Goal: Complete application form: Complete application form

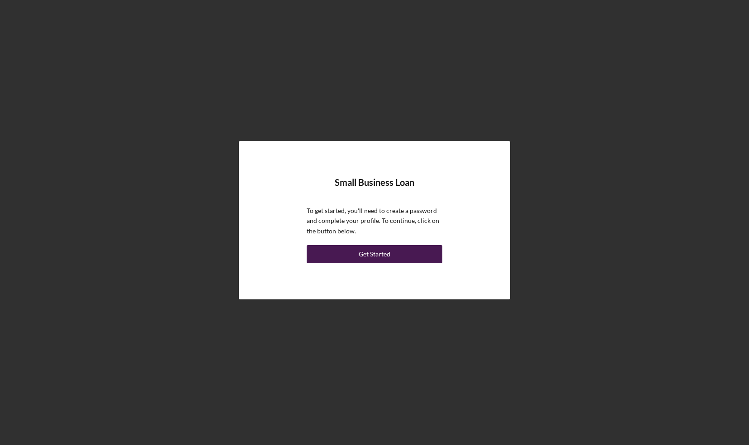
click at [379, 251] on div "Get Started" at bounding box center [374, 254] width 32 height 18
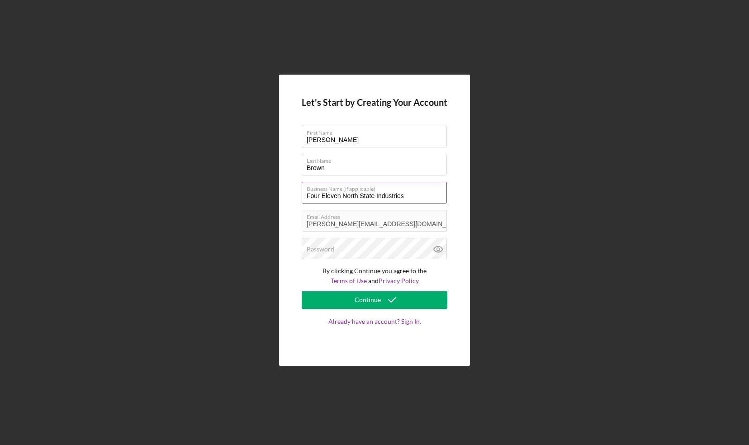
click at [419, 197] on input "Four Eleven North State Industries" at bounding box center [374, 193] width 145 height 22
type input "Four Eleven North State Industries LLC"
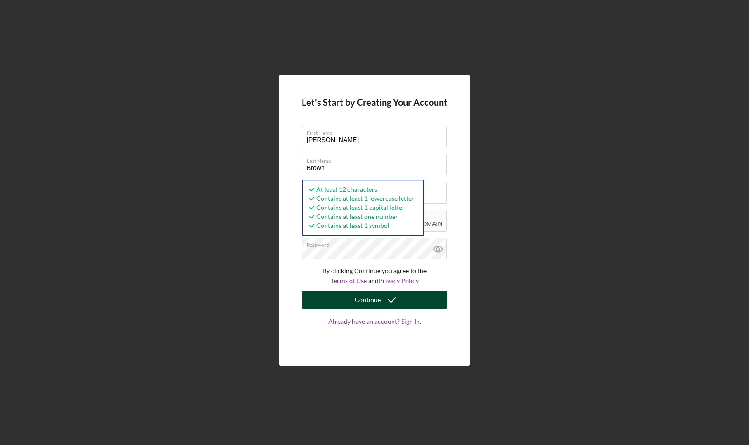
click at [351, 300] on button "Continue" at bounding box center [375, 300] width 146 height 18
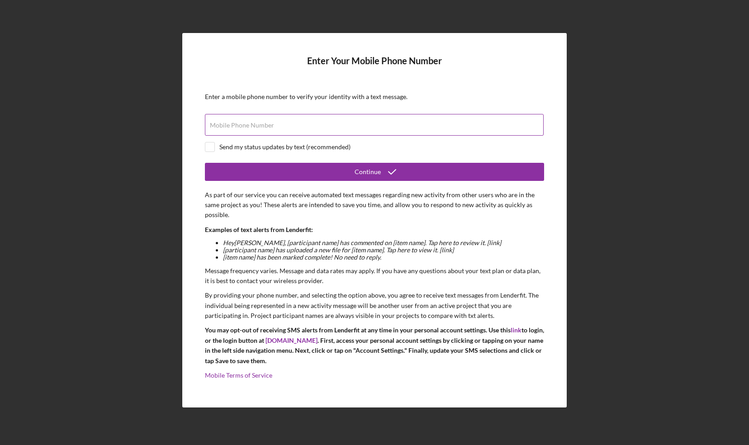
click at [349, 123] on div "Mobile Phone Number" at bounding box center [374, 125] width 339 height 23
type input "[PHONE_NUMBER]"
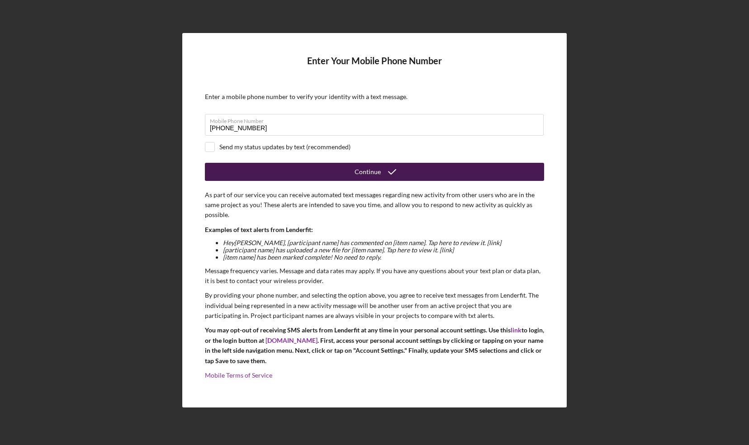
click at [316, 167] on button "Continue" at bounding box center [374, 172] width 339 height 18
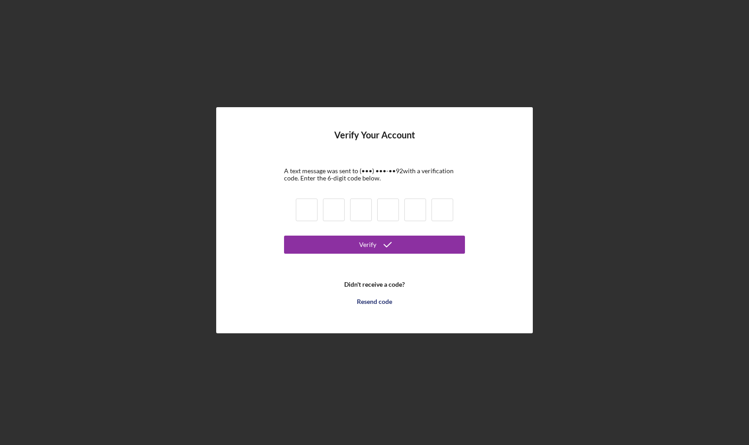
click at [306, 208] on input at bounding box center [307, 209] width 22 height 23
type input "4"
type input "7"
type input "5"
type input "1"
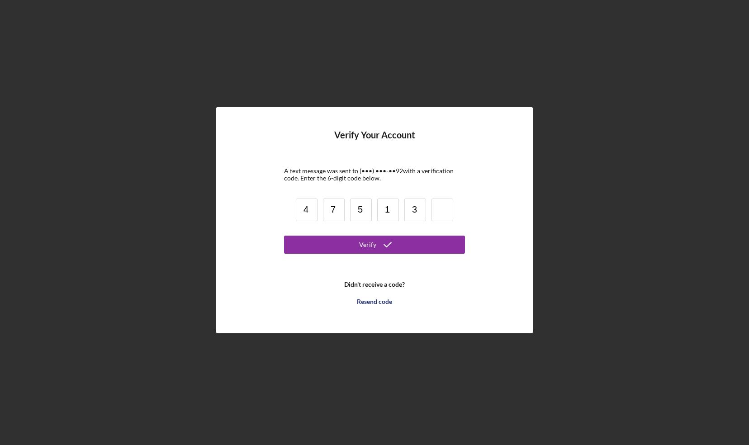
type input "3"
type input "1"
click at [369, 243] on div "Verify" at bounding box center [367, 245] width 17 height 18
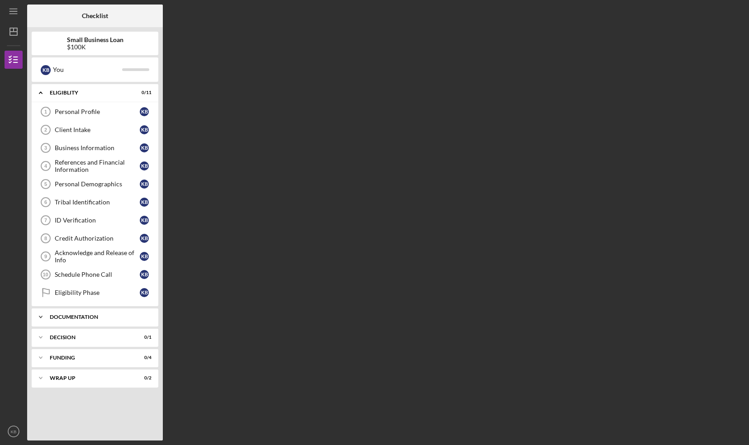
click at [45, 311] on icon "Icon/Expander" at bounding box center [41, 317] width 18 height 18
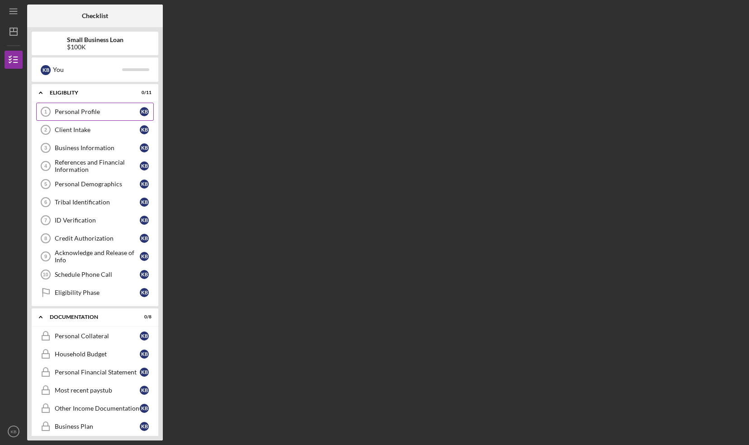
click at [90, 111] on div "Personal Profile" at bounding box center [97, 111] width 85 height 7
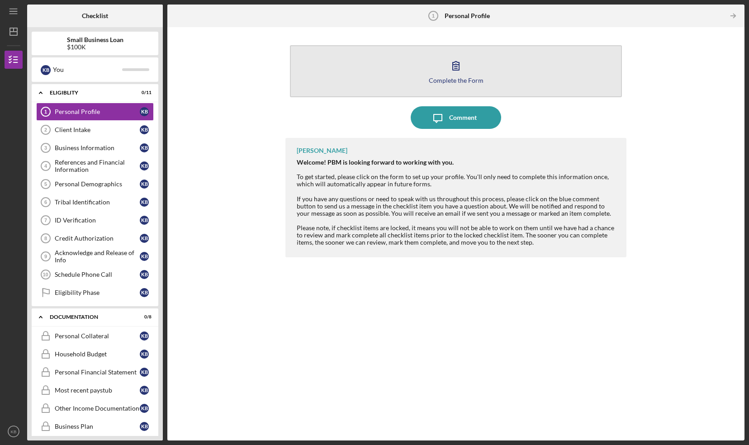
click at [454, 65] on icon "button" at bounding box center [455, 65] width 23 height 23
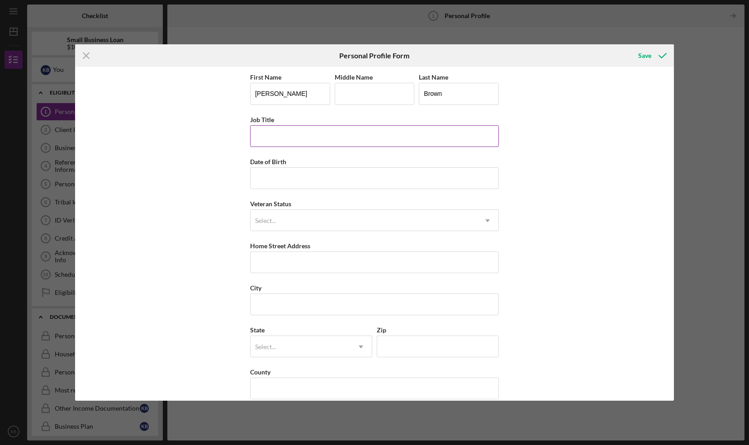
click at [308, 133] on input "Job Title" at bounding box center [374, 136] width 249 height 22
type input "CEO"
type input "[DATE]"
click at [307, 221] on div "Select..." at bounding box center [363, 220] width 226 height 21
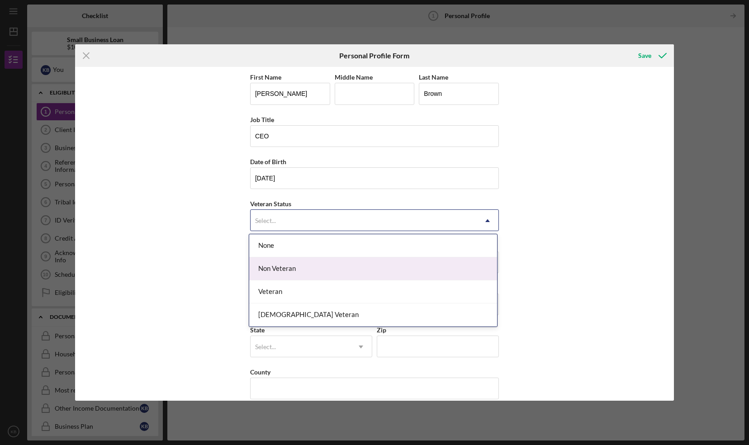
click at [330, 275] on div "Non Veteran" at bounding box center [373, 268] width 248 height 23
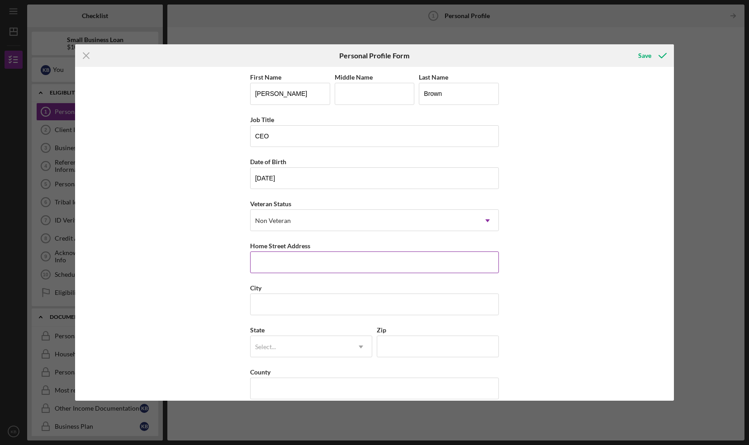
click at [302, 259] on input "Home Street Address" at bounding box center [374, 262] width 249 height 22
type input "[STREET_ADDRESS]"
type input "J"
type input "Broken Arrow"
type input "74012"
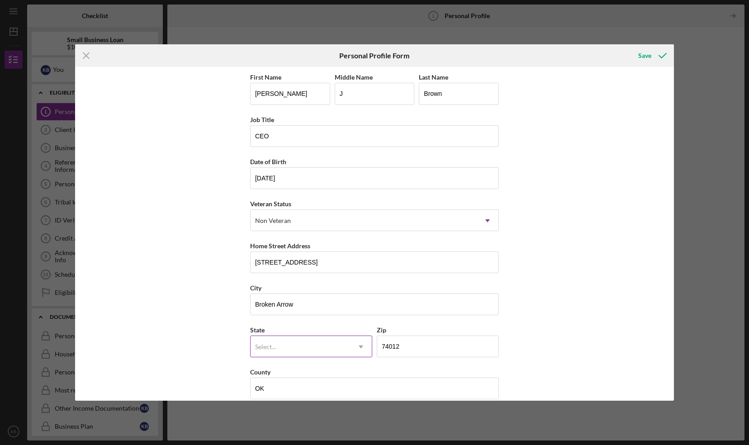
click at [336, 339] on div "Select..." at bounding box center [299, 346] width 99 height 21
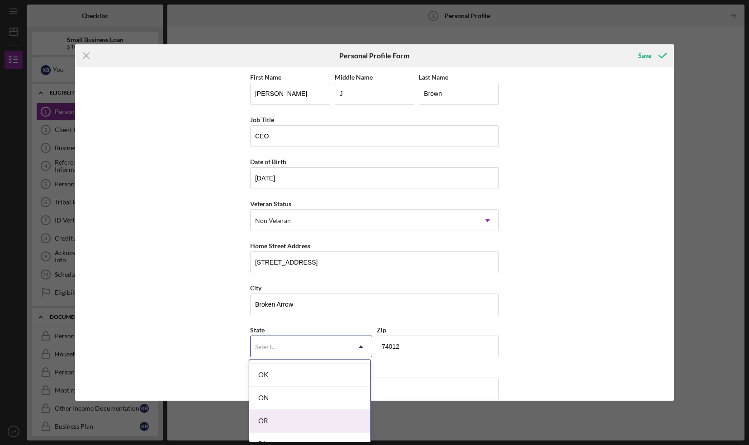
scroll to position [1217, 0]
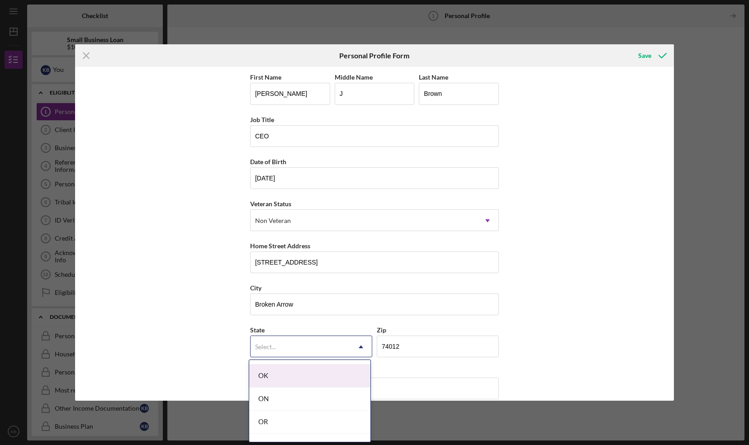
click at [325, 374] on div "OK" at bounding box center [309, 375] width 121 height 23
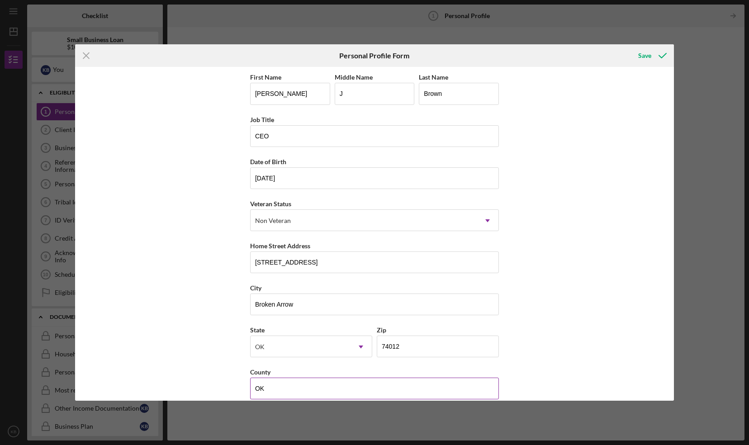
click at [325, 382] on input "OK" at bounding box center [374, 388] width 249 height 22
type input "O"
type input "Tulsa"
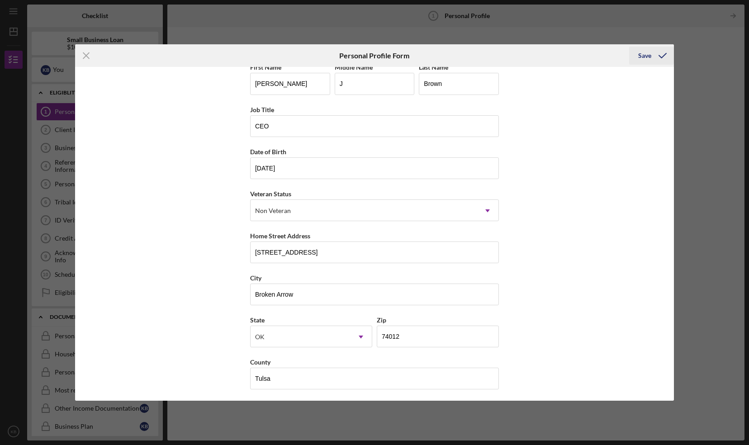
click at [646, 60] on div "Save" at bounding box center [644, 56] width 13 height 18
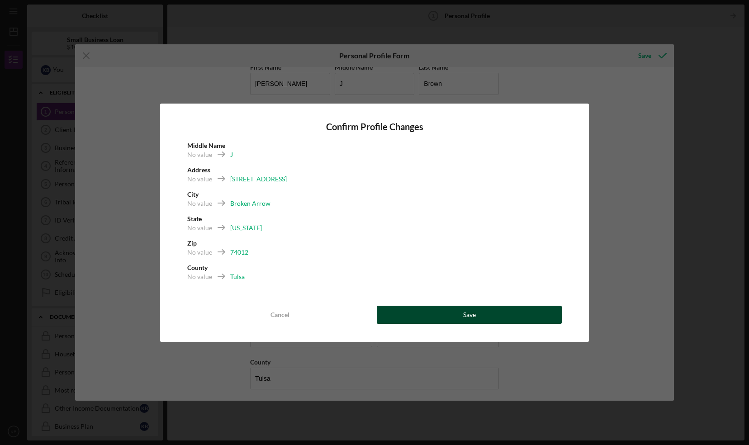
click at [421, 314] on button "Save" at bounding box center [469, 315] width 185 height 18
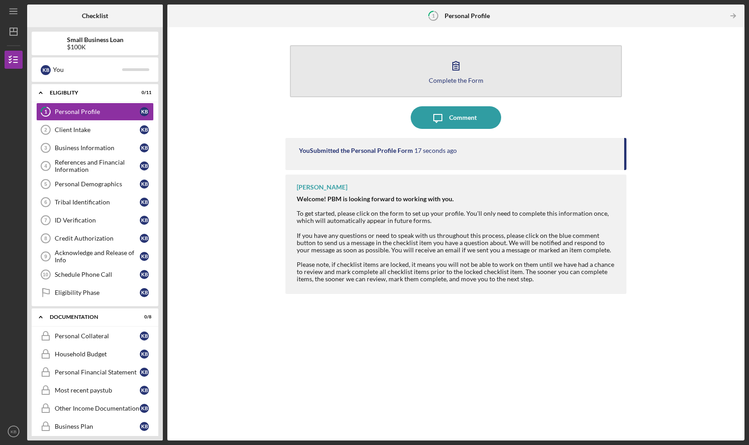
click at [452, 59] on icon "button" at bounding box center [455, 65] width 23 height 23
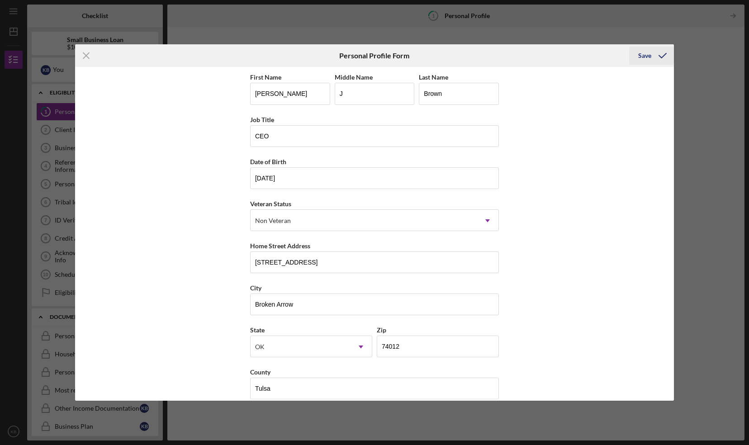
click at [643, 55] on div "Save" at bounding box center [644, 56] width 13 height 18
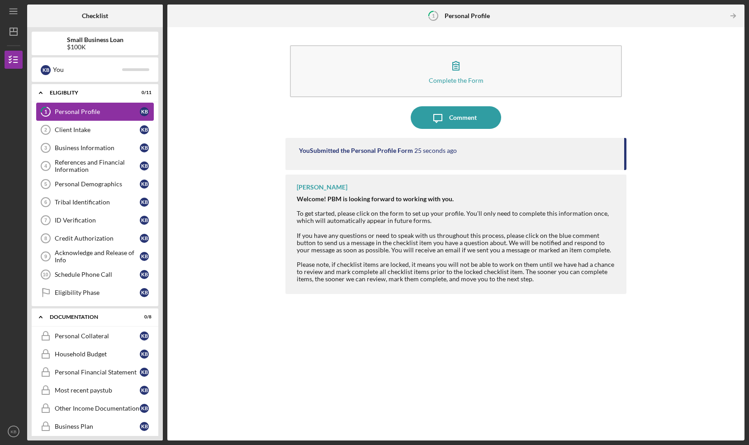
click at [99, 109] on div "Personal Profile" at bounding box center [97, 111] width 85 height 7
click at [85, 126] on div "Client Intake" at bounding box center [97, 129] width 85 height 7
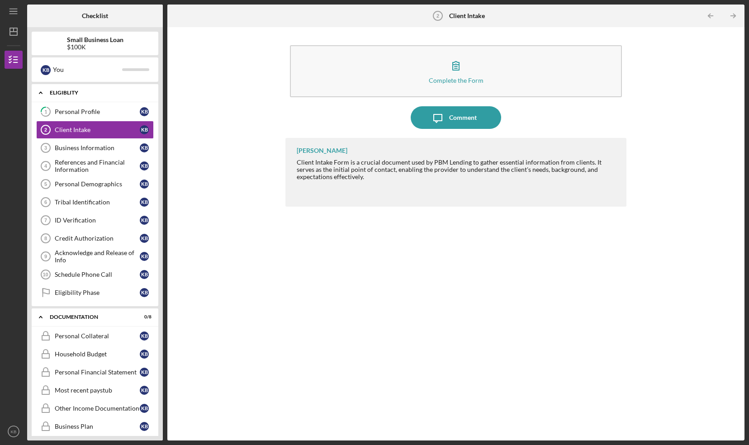
click at [77, 99] on div "Icon/Expander Eligiblity 0 / 11" at bounding box center [95, 93] width 127 height 19
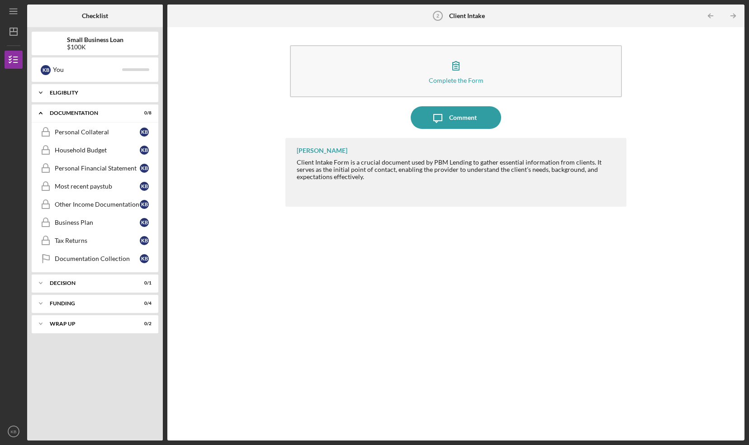
click at [41, 92] on polyline at bounding box center [40, 93] width 3 height 2
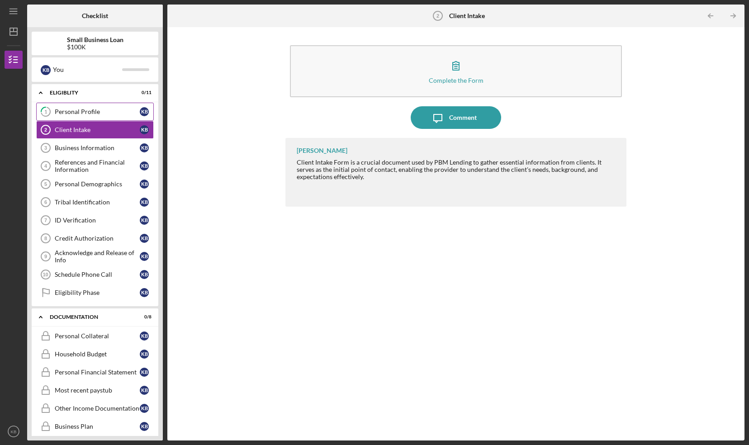
click at [63, 108] on div "Personal Profile" at bounding box center [97, 111] width 85 height 7
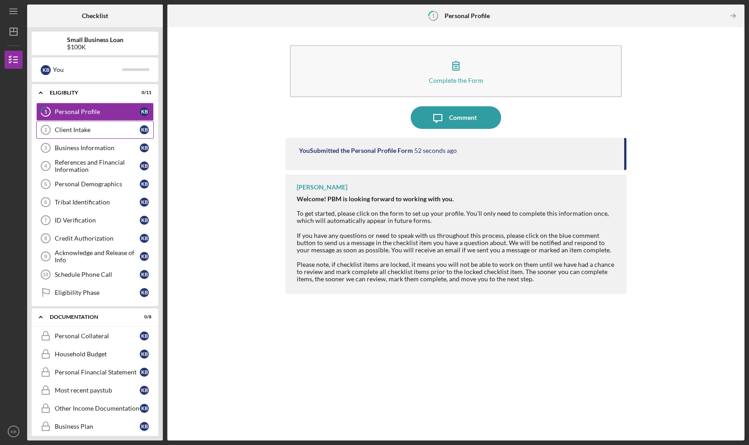
click at [106, 133] on link "Client Intake 2 Client Intake K B" at bounding box center [95, 130] width 118 height 18
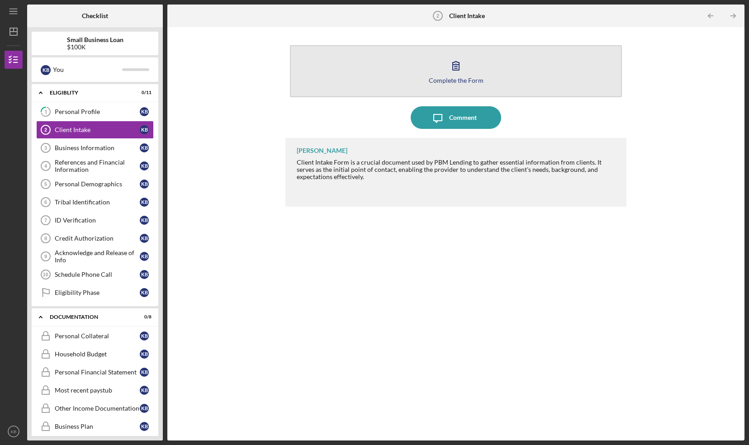
click at [505, 75] on button "Complete the Form Form" at bounding box center [456, 71] width 332 height 52
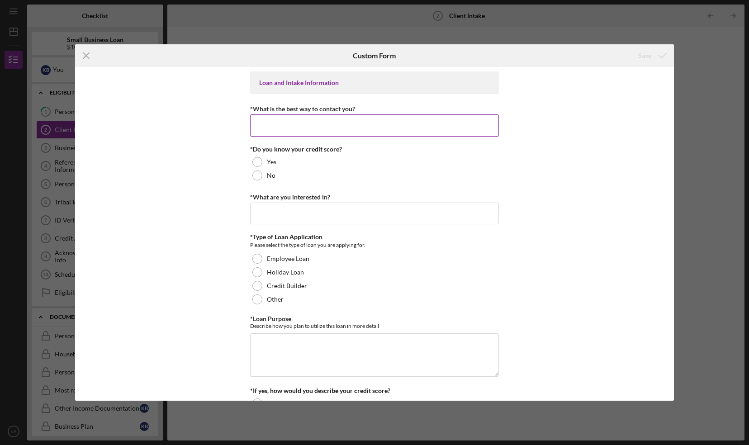
click at [329, 125] on input "*What is the best way to contact you?" at bounding box center [374, 125] width 249 height 22
type input "Phone 918-"
